Goal: Obtain resource: Obtain resource

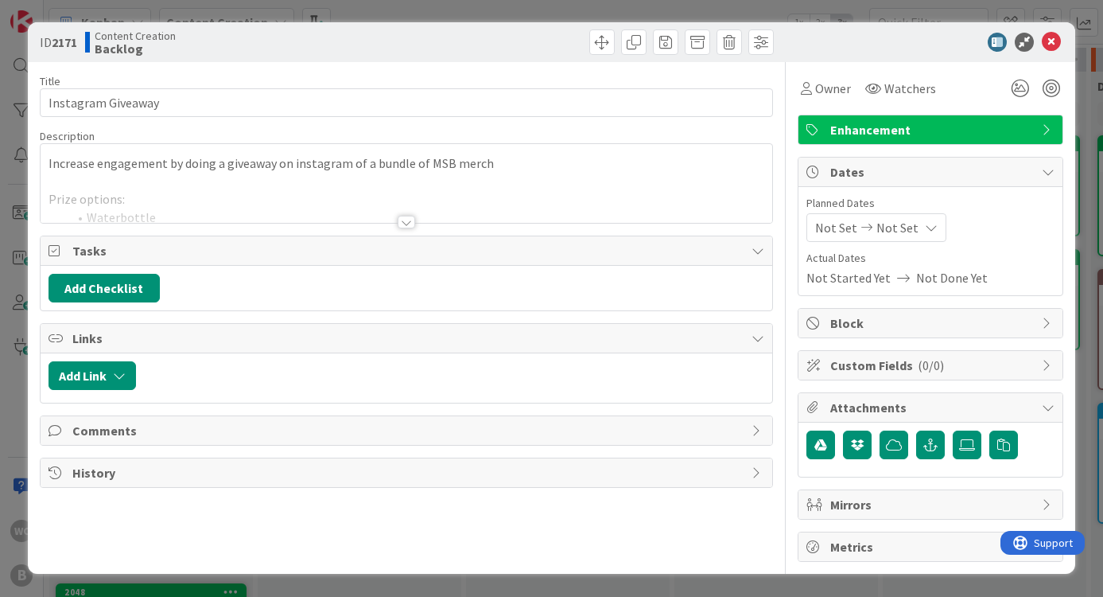
click at [128, 221] on div at bounding box center [407, 202] width 733 height 41
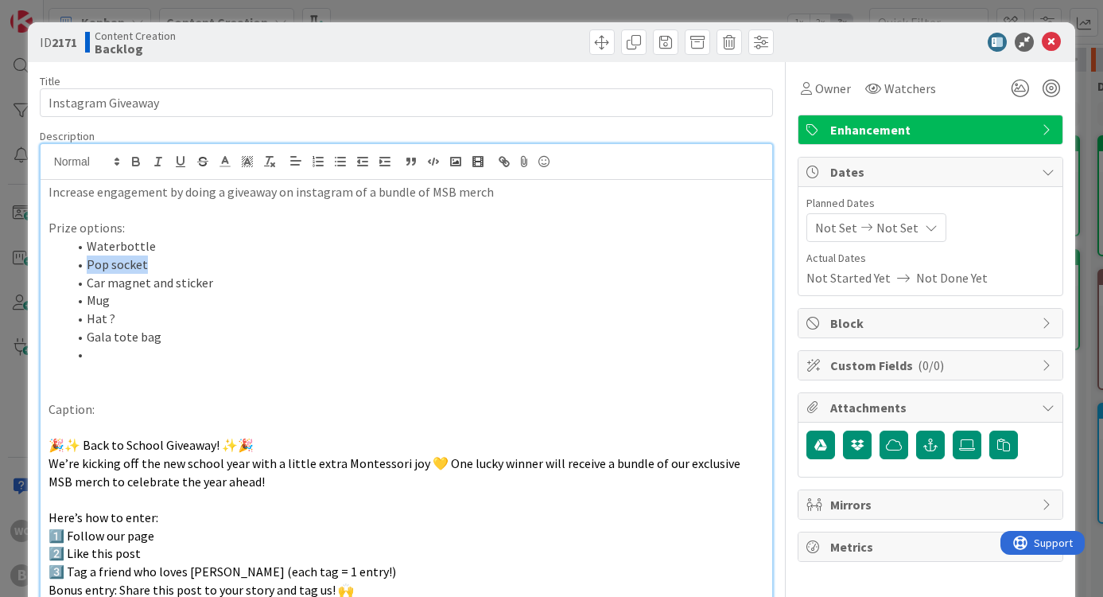
drag, startPoint x: 142, startPoint y: 263, endPoint x: 48, endPoint y: 263, distance: 94.7
click at [49, 263] on ol "Waterbottle Pop socket Car magnet and sticker Mug Hat ? Gala tote bag" at bounding box center [407, 300] width 717 height 126
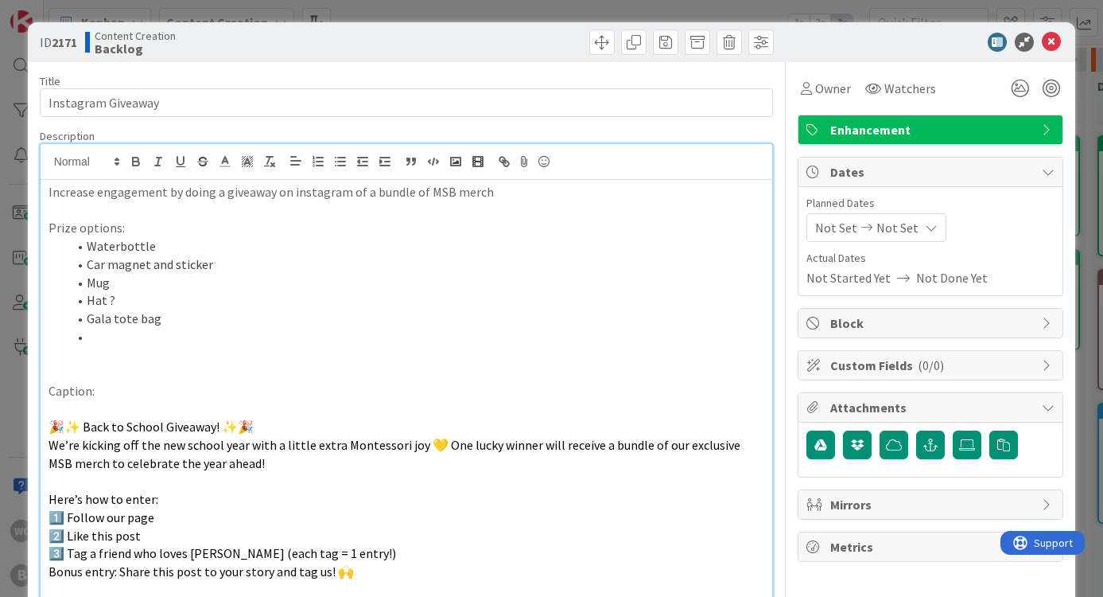
click at [111, 311] on li "Gala tote bag" at bounding box center [417, 318] width 698 height 18
click at [115, 302] on li "Hat ?" at bounding box center [417, 300] width 698 height 18
click at [88, 297] on li "Hat" at bounding box center [417, 300] width 698 height 18
click at [129, 331] on li at bounding box center [417, 337] width 698 height 18
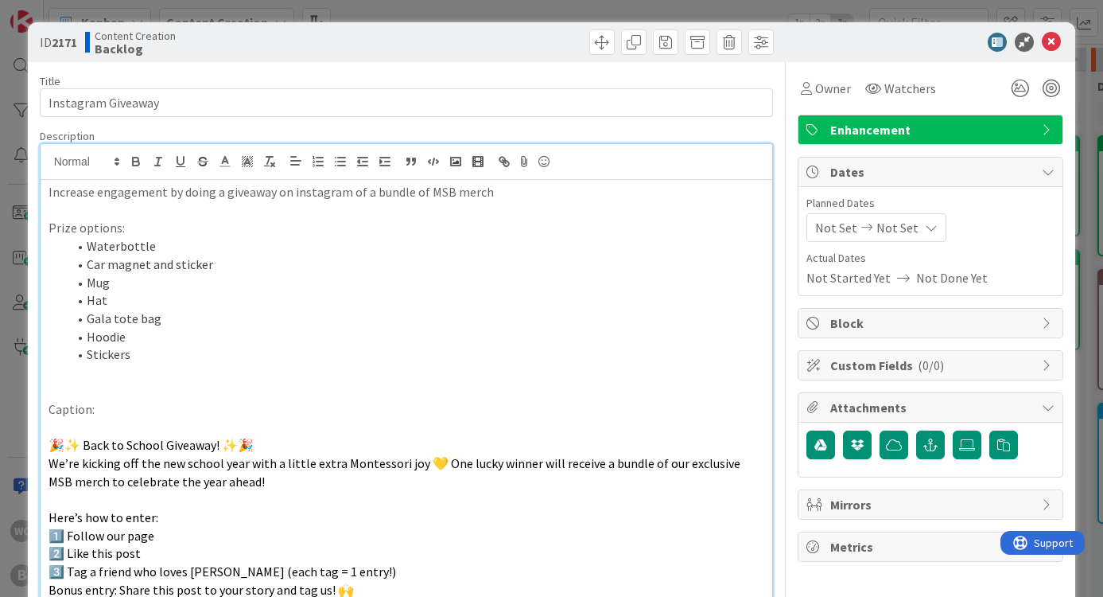
click at [90, 382] on p at bounding box center [407, 391] width 717 height 18
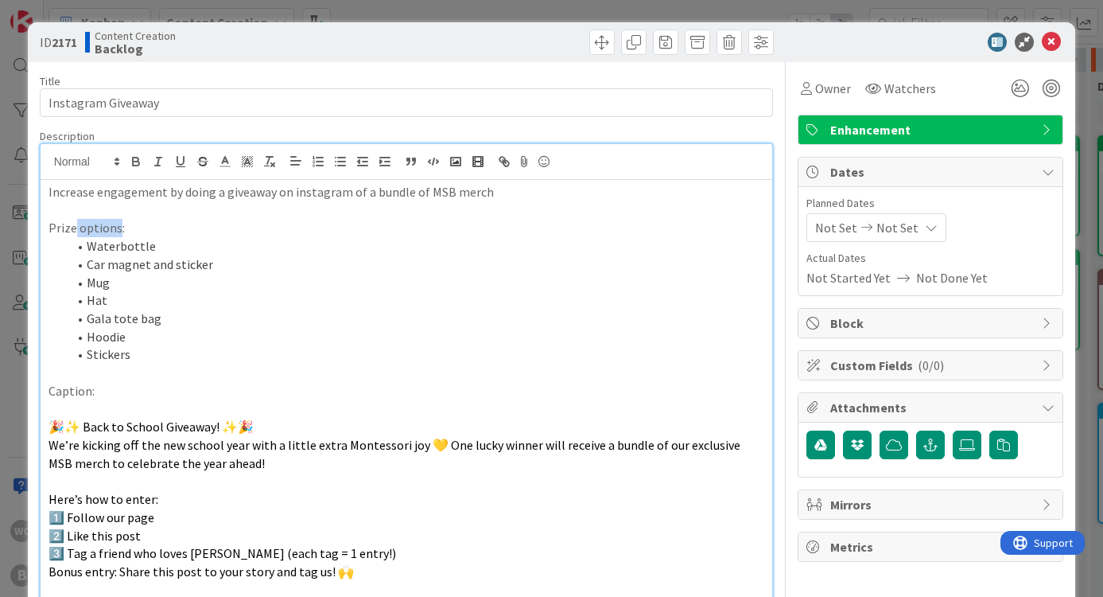
drag, startPoint x: 116, startPoint y: 227, endPoint x: 73, endPoint y: 228, distance: 43.0
click at [73, 228] on p "Prize options:" at bounding box center [407, 228] width 717 height 18
click at [259, 297] on li "Hat" at bounding box center [417, 300] width 698 height 18
click at [867, 126] on span "Enhancement" at bounding box center [932, 129] width 204 height 19
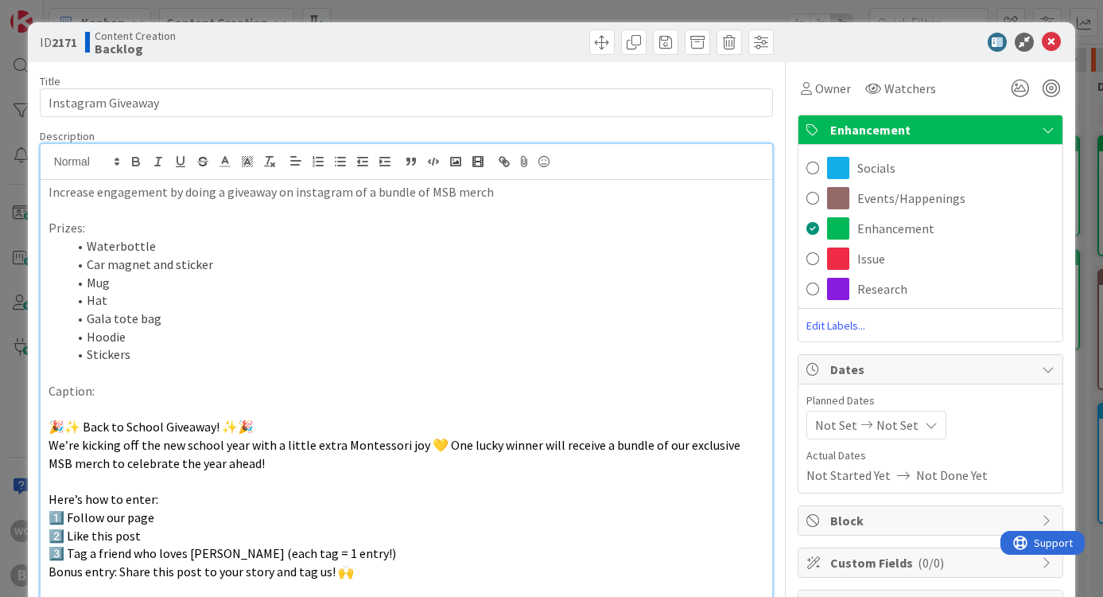
click at [867, 126] on span "Enhancement" at bounding box center [932, 129] width 204 height 19
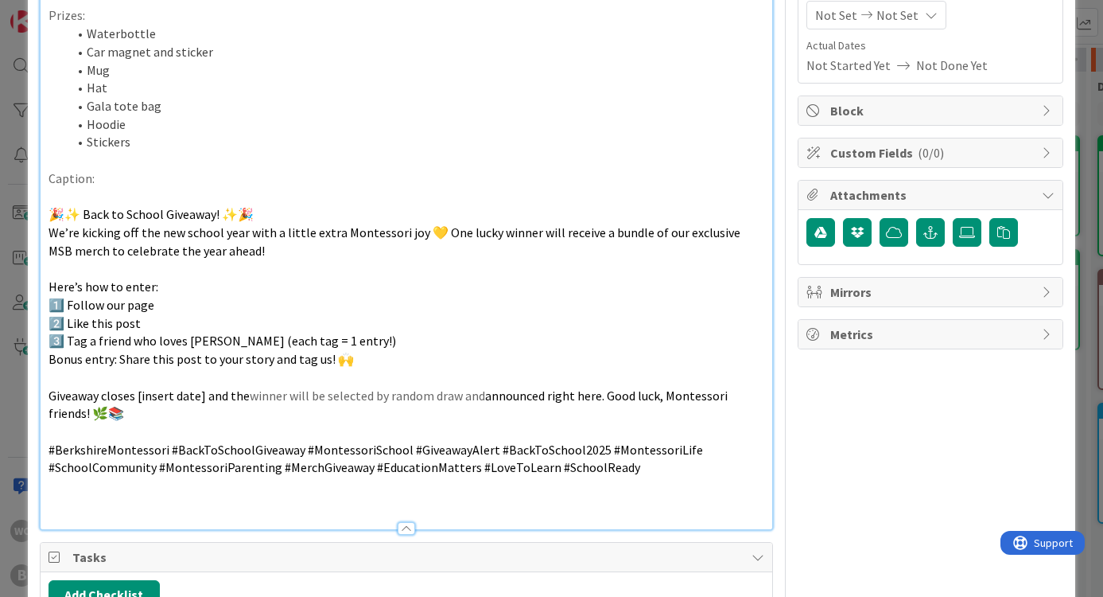
scroll to position [213, 0]
click at [299, 332] on span "3️⃣ Tag a friend who loves [PERSON_NAME] (each tag = 1 entry!)" at bounding box center [223, 340] width 348 height 16
click at [497, 319] on p "2️⃣ Like this post" at bounding box center [407, 322] width 717 height 18
